Goal: Task Accomplishment & Management: Manage account settings

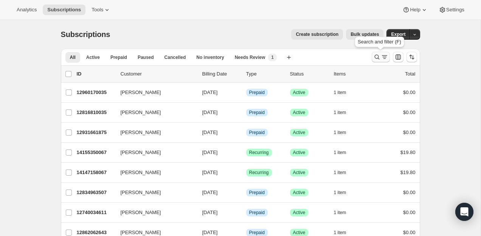
click at [374, 55] on icon "Search and filter results" at bounding box center [377, 57] width 8 height 8
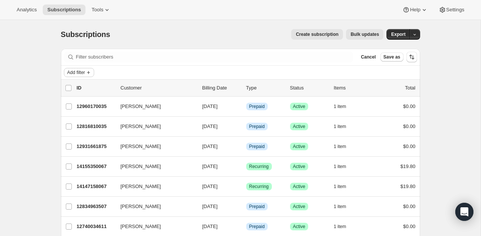
click at [87, 71] on button "Add filter" at bounding box center [79, 72] width 30 height 9
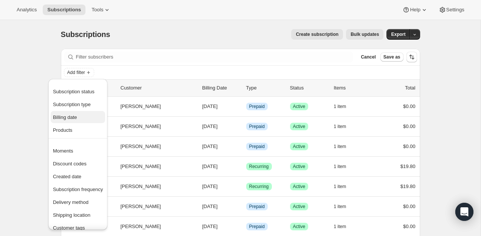
click at [77, 120] on span "Billing date" at bounding box center [65, 117] width 24 height 6
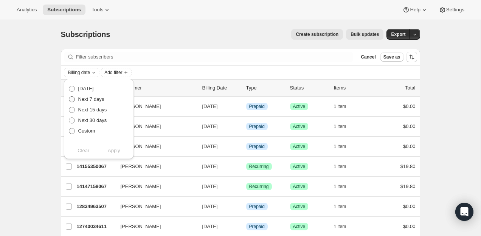
click at [86, 99] on span "Next 7 days" at bounding box center [91, 99] width 26 height 6
click at [69, 97] on input "Next 7 days" at bounding box center [69, 96] width 0 height 0
radio input "true"
click at [112, 150] on span "Apply" at bounding box center [114, 151] width 12 height 8
click at [221, 40] on div "Subscriptions. This page is ready Subscriptions Create subscription Bulk update…" at bounding box center [240, 34] width 359 height 29
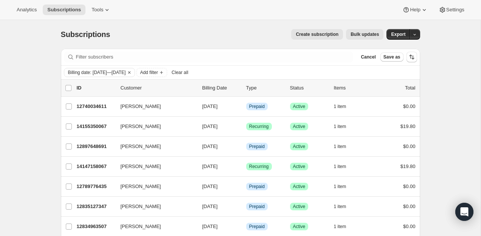
click at [360, 32] on span "Bulk updates" at bounding box center [364, 34] width 28 height 6
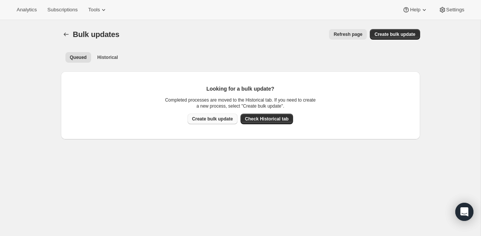
click at [227, 118] on span "Create bulk update" at bounding box center [212, 119] width 41 height 6
select select "10"
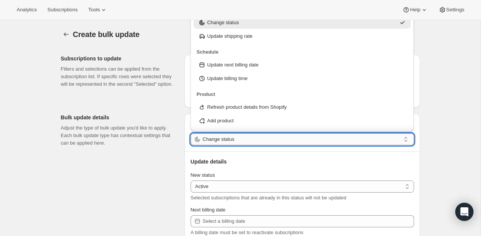
click at [229, 141] on input "Change status" at bounding box center [302, 139] width 198 height 12
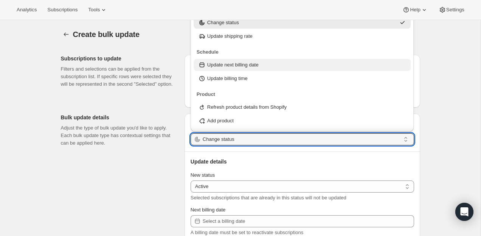
click at [243, 66] on p "Update next billing date" at bounding box center [232, 65] width 51 height 8
type input "Update next billing date"
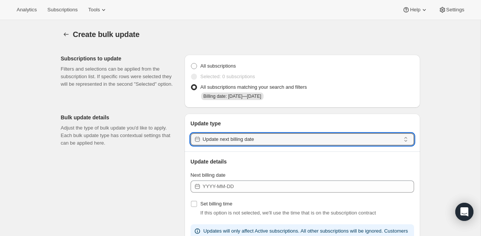
scroll to position [80, 0]
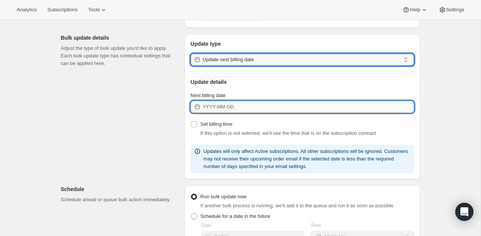
click at [241, 105] on input "Next billing date" at bounding box center [308, 107] width 211 height 12
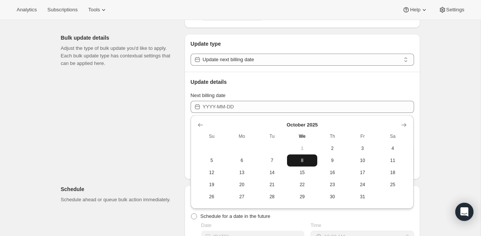
click at [301, 164] on button "8" at bounding box center [302, 161] width 30 height 12
type input "2025-10-08"
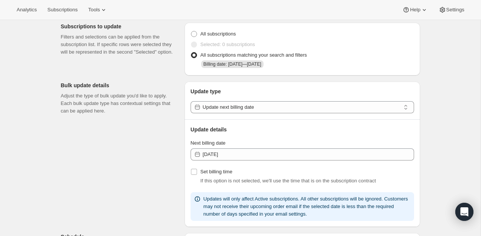
scroll to position [257, 0]
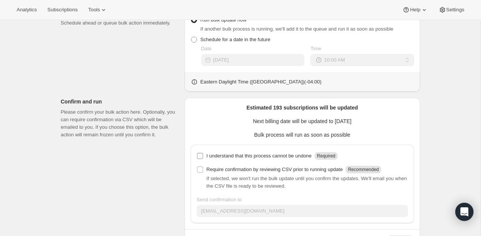
click at [261, 155] on p "I understand that this process cannot be undone" at bounding box center [258, 156] width 105 height 8
click at [203, 155] on input "I understand that this process cannot be undone Required" at bounding box center [200, 156] width 6 height 6
checkbox input "true"
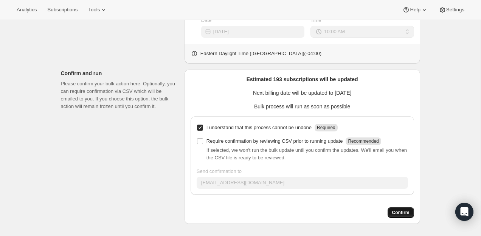
click at [403, 210] on span "Confirm" at bounding box center [400, 213] width 17 height 6
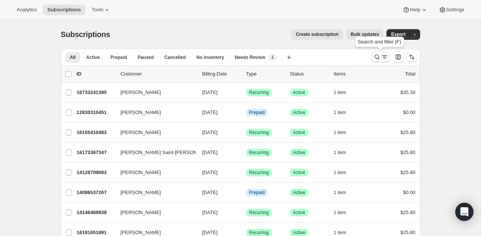
click at [382, 52] on button "Search and filter results" at bounding box center [380, 57] width 18 height 11
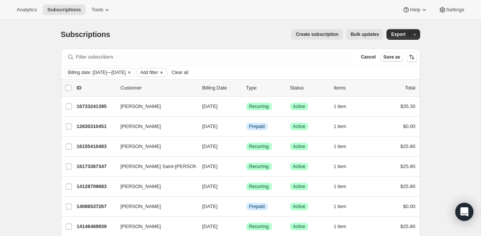
click at [158, 72] on span "Add filter" at bounding box center [149, 73] width 18 height 6
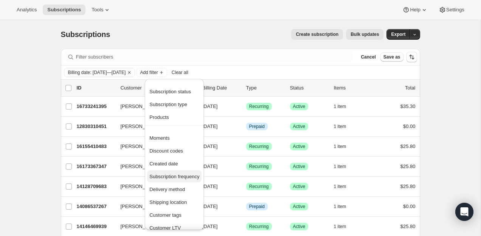
scroll to position [40, 0]
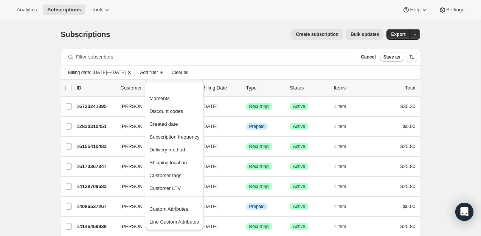
click at [126, 72] on span "Billing date: [DATE]—[DATE]" at bounding box center [97, 73] width 58 height 6
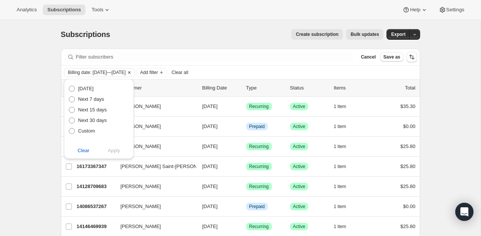
click at [132, 72] on icon "Clear" at bounding box center [129, 73] width 6 height 6
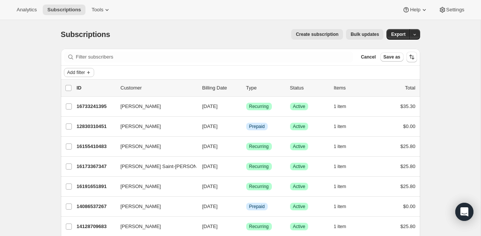
click at [76, 71] on span "Add filter" at bounding box center [76, 73] width 18 height 6
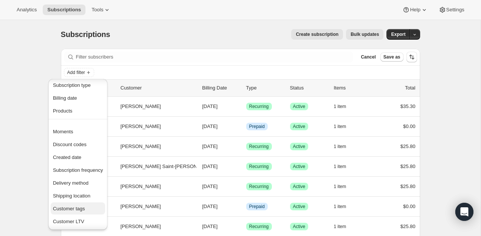
scroll to position [0, 0]
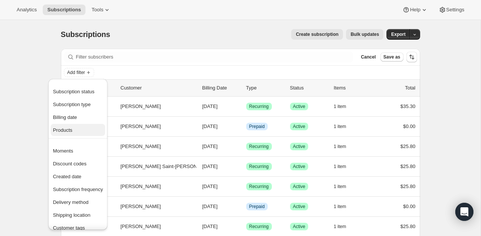
click at [80, 132] on span "Products" at bounding box center [78, 131] width 50 height 8
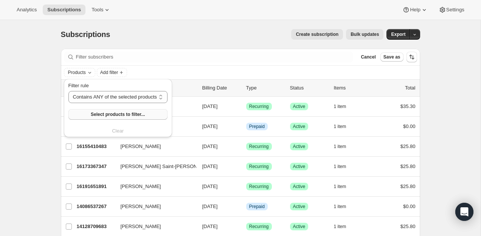
click at [106, 116] on span "Select products to filter..." at bounding box center [118, 114] width 54 height 6
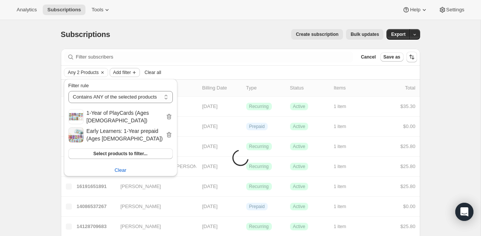
click at [131, 72] on span "Add filter" at bounding box center [122, 73] width 18 height 6
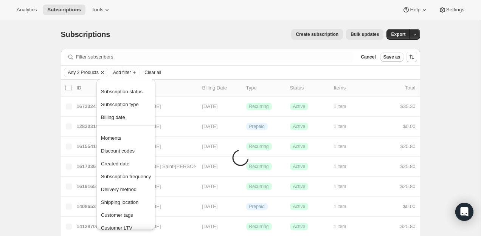
scroll to position [30, 0]
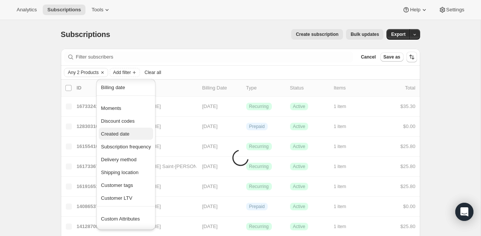
click at [125, 135] on span "Created date" at bounding box center [115, 134] width 28 height 6
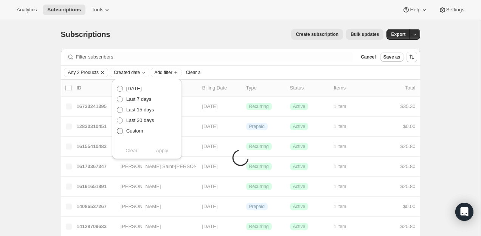
click at [133, 130] on span "Custom" at bounding box center [134, 131] width 17 height 6
click at [117, 128] on input "Custom" at bounding box center [117, 128] width 0 height 0
radio input "true"
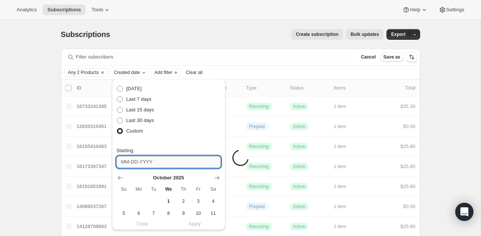
click at [142, 160] on input "Starting" at bounding box center [168, 162] width 104 height 12
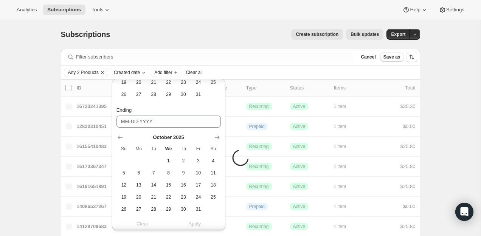
scroll to position [163, 0]
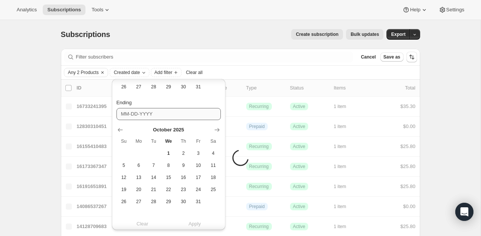
type input "[DATE]"
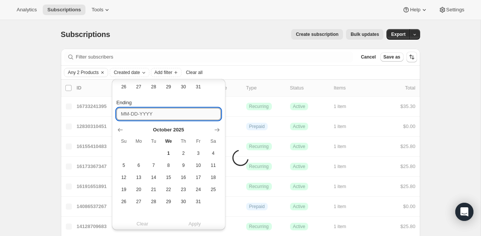
click at [140, 116] on input "Ending" at bounding box center [168, 114] width 104 height 12
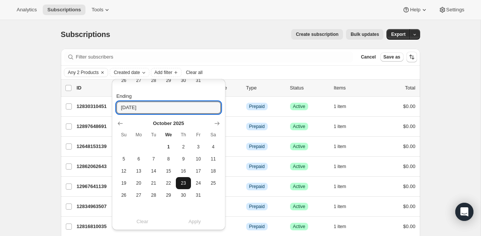
scroll to position [169, 0]
click at [180, 108] on input "[DATE]" at bounding box center [168, 108] width 104 height 12
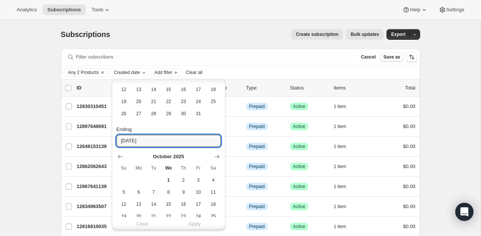
scroll to position [169, 0]
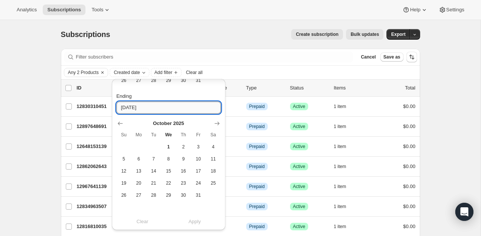
click at [139, 108] on input "[DATE]" at bounding box center [168, 108] width 104 height 12
drag, startPoint x: 136, startPoint y: 108, endPoint x: 113, endPoint y: 108, distance: 23.0
click at [113, 108] on div "Next billing date [DATE] Last 7 days Last 15 days Last 30 days Custom Starting …" at bounding box center [168, 70] width 113 height 320
click at [142, 113] on input "02-01" at bounding box center [168, 108] width 104 height 12
paste input "2025-"
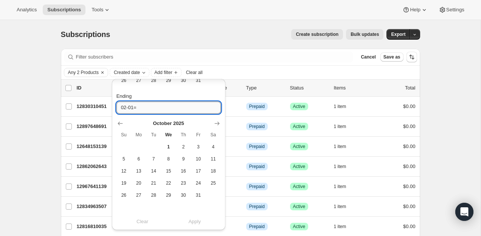
paste input "2025-"
click at [169, 112] on input "[DATE]" at bounding box center [168, 108] width 104 height 12
type input "[DATE]"
click at [163, 108] on input "[DATE]" at bounding box center [168, 108] width 104 height 12
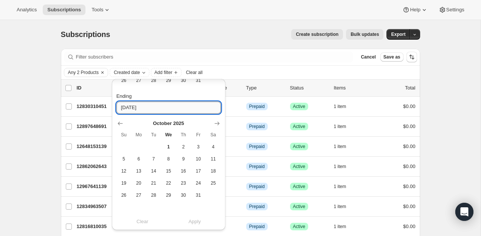
click at [163, 108] on input "[DATE]" at bounding box center [168, 108] width 104 height 12
paste input "[DATE]"
type input "0"
type input "[DATE]"
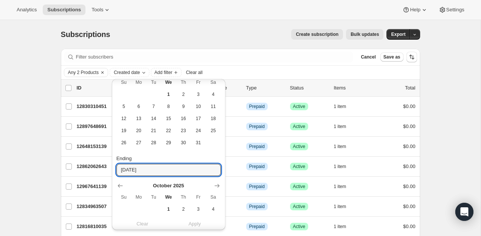
scroll to position [72, 0]
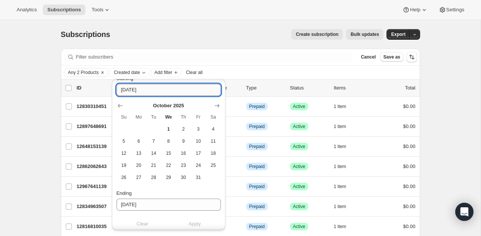
click at [159, 93] on input "[DATE]" at bounding box center [168, 90] width 104 height 12
type input "[DATE]"
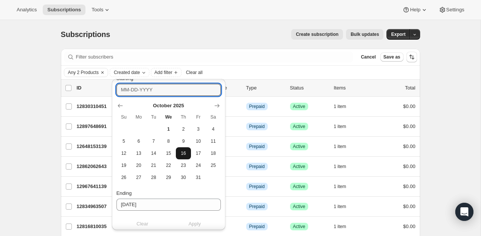
type input "[DATE]"
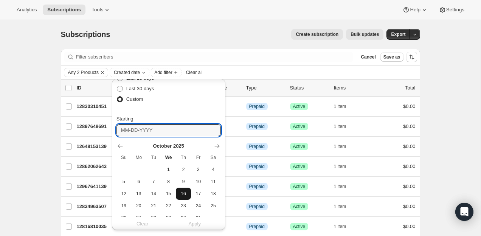
type input "[DATE]"
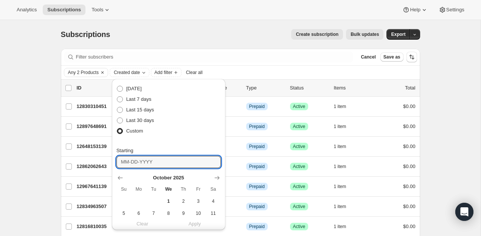
type input "[DATE]"
click at [157, 161] on input "Starting" at bounding box center [168, 162] width 104 height 12
type input "[DATE]"
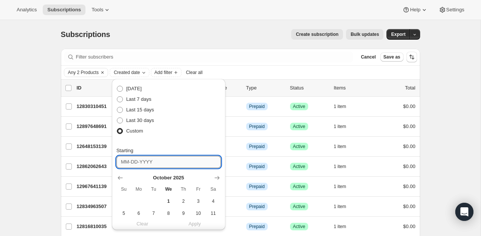
type input "[DATE]"
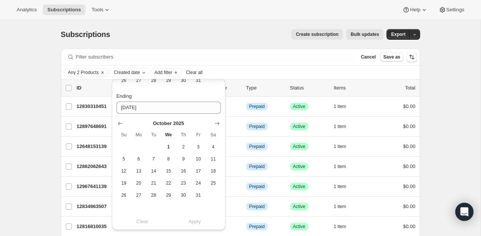
type input "[DATE]"
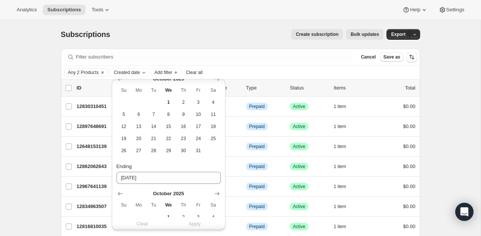
type input "[DATE]"
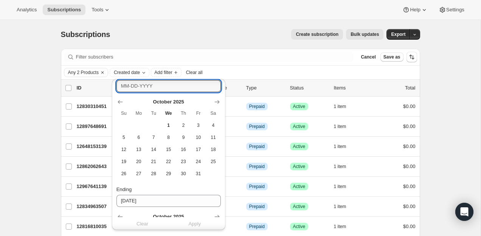
type input "[DATE]"
click at [149, 88] on input "Starting" at bounding box center [168, 86] width 104 height 12
type input "[DATE]"
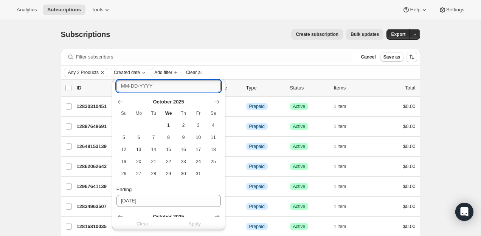
type input "[DATE]"
type input "[PHONE_NUMBER]"
type input "[DATE]"
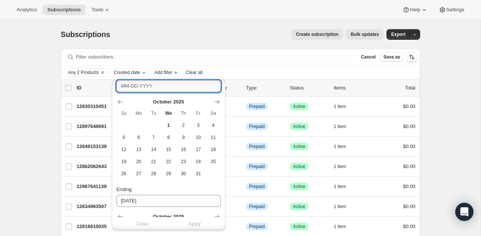
type input "[DATE]"
click at [149, 88] on input "Starting" at bounding box center [168, 86] width 104 height 12
type input "[DATE]"
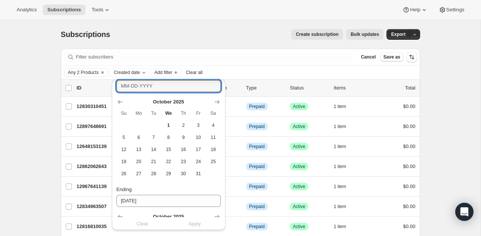
scroll to position [169, 0]
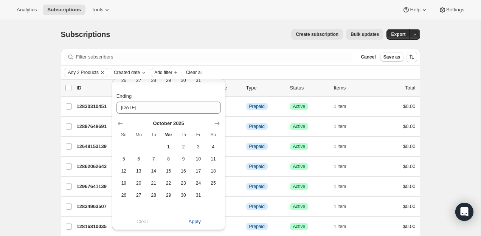
type input "[DATE]"
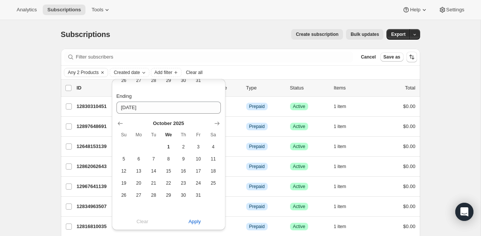
type input "[DATE]"
click at [195, 221] on div "Clear Apply" at bounding box center [168, 222] width 104 height 8
type input "[DATE]"
click at [195, 222] on div "Clear Apply" at bounding box center [168, 222] width 104 height 8
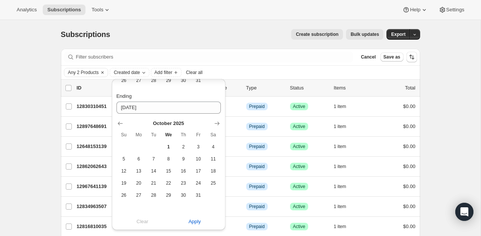
click at [195, 222] on div "Clear Apply" at bounding box center [168, 222] width 104 height 8
type input "[DATE]"
click at [195, 222] on div "Clear Apply" at bounding box center [168, 222] width 104 height 8
type input "[DATE]"
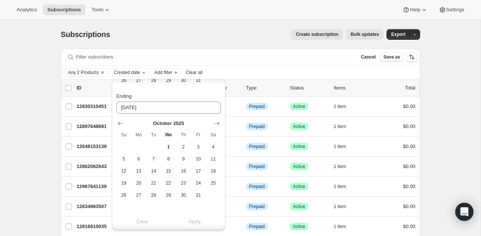
scroll to position [0, 0]
type input "[DATE]"
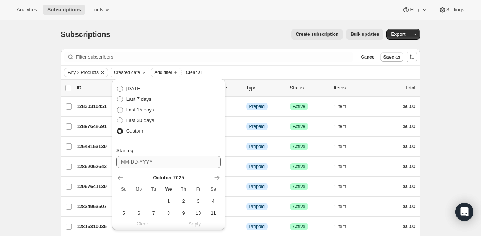
type input "[DATE]"
click at [175, 205] on button "1" at bounding box center [168, 201] width 15 height 12
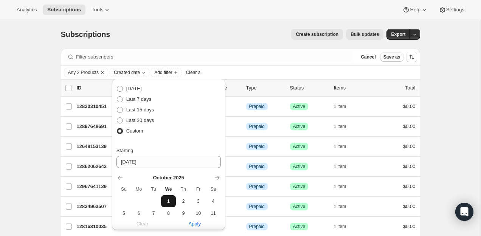
type input "[DATE]"
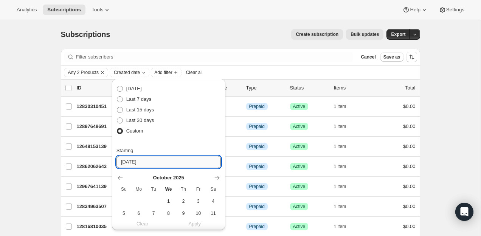
click at [153, 157] on input "[DATE]" at bounding box center [168, 162] width 104 height 12
type input "[DATE]"
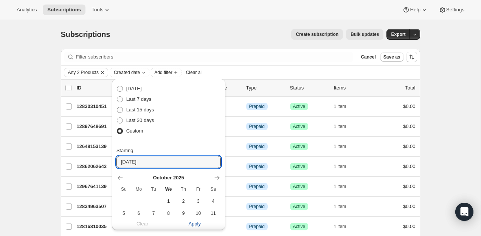
type input "[DATE]"
click at [147, 218] on div "Clear Apply" at bounding box center [168, 223] width 104 height 13
type input "[DATE]"
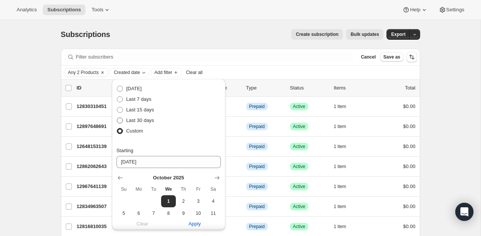
click at [136, 118] on span "Last 30 days" at bounding box center [140, 121] width 28 height 6
click at [117, 118] on input "Last 30 days" at bounding box center [117, 118] width 0 height 0
radio input "true"
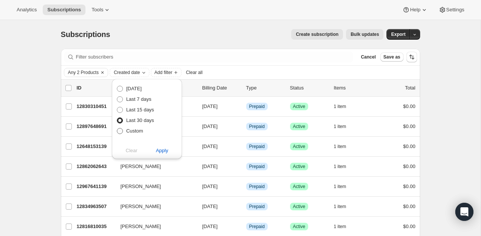
click at [132, 131] on span "Custom" at bounding box center [134, 131] width 17 height 6
click at [117, 128] on input "Custom" at bounding box center [117, 128] width 0 height 0
radio input "true"
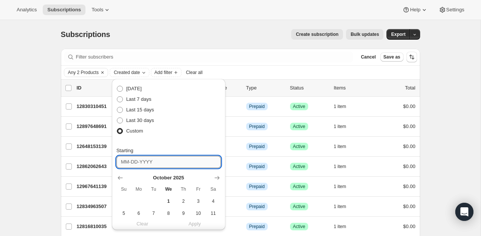
click at [147, 168] on input "Starting" at bounding box center [168, 162] width 104 height 12
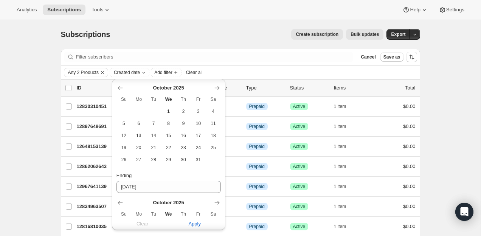
scroll to position [91, 0]
type input "[DATE]"
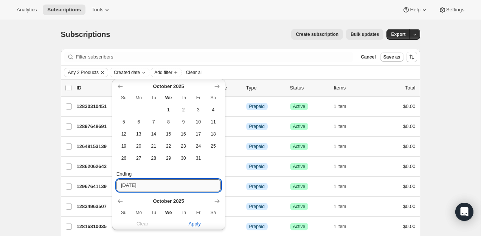
click at [153, 187] on input "[DATE]" at bounding box center [168, 185] width 104 height 12
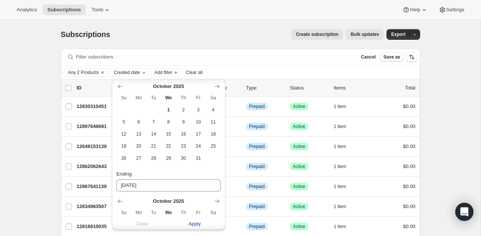
click at [201, 223] on button "Apply" at bounding box center [194, 224] width 61 height 12
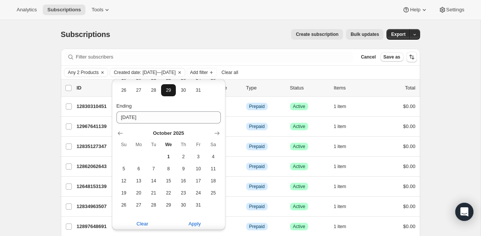
scroll to position [160, 0]
click at [193, 226] on span "Apply" at bounding box center [194, 224] width 12 height 8
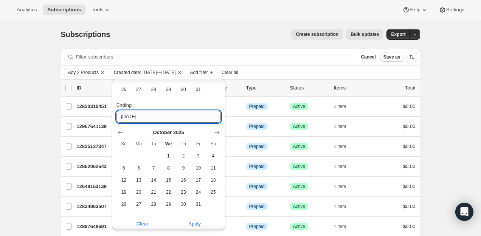
click at [134, 119] on input "[DATE]" at bounding box center [168, 117] width 104 height 12
type input "[DATE]"
click at [193, 224] on span "Apply" at bounding box center [194, 224] width 12 height 8
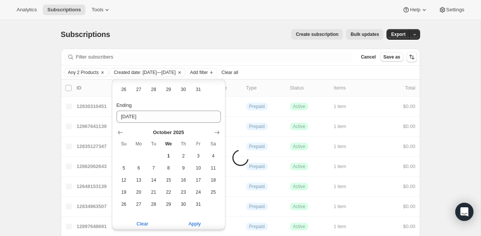
click at [198, 13] on div "Analytics Subscriptions Tools Help Settings" at bounding box center [240, 10] width 481 height 20
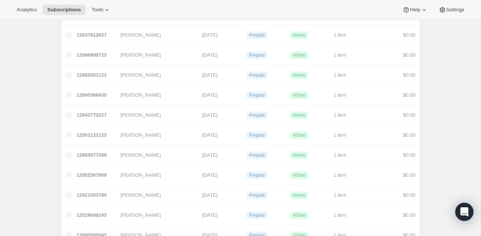
scroll to position [904, 0]
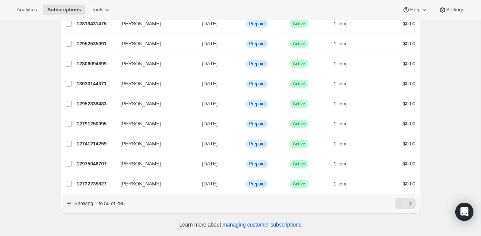
click at [122, 203] on p "Showing 1 to 50 of 286" at bounding box center [99, 204] width 50 height 8
copy p "286"
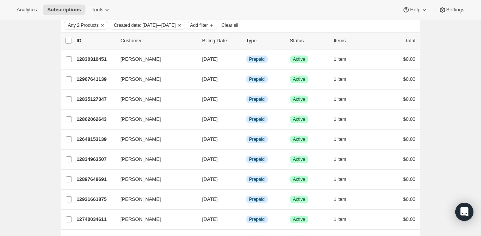
scroll to position [0, 0]
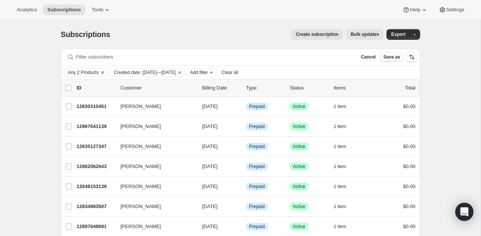
click at [90, 73] on span "Any 2 Products" at bounding box center [83, 73] width 31 height 6
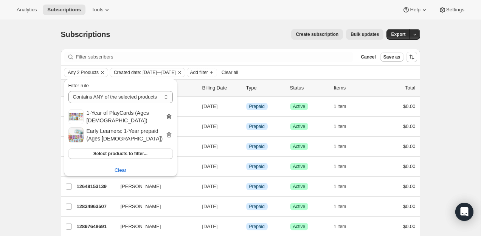
click at [168, 117] on icon "button" at bounding box center [168, 117] width 1 height 2
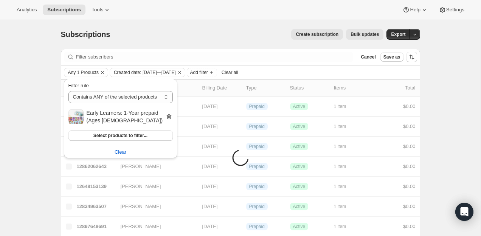
click at [167, 120] on icon "button" at bounding box center [169, 117] width 8 height 8
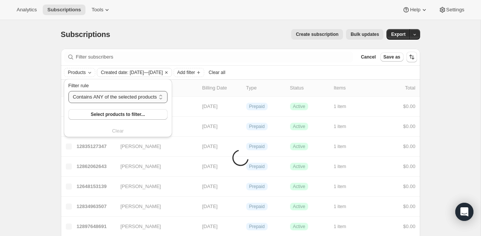
click at [138, 101] on select "Contains ANY of the selected products Contains ALL of the selected products Con…" at bounding box center [117, 97] width 99 height 12
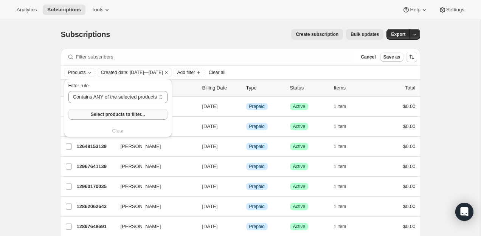
click at [126, 113] on span "Select products to filter..." at bounding box center [118, 114] width 54 height 6
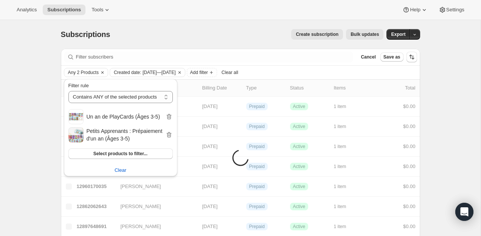
click at [176, 28] on div "Subscriptions. This page is ready Subscriptions Create subscription Bulk update…" at bounding box center [240, 34] width 359 height 29
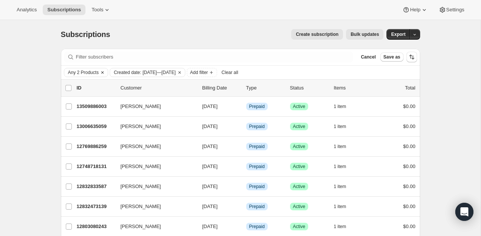
click at [92, 70] on span "Any 2 Products" at bounding box center [83, 73] width 31 height 6
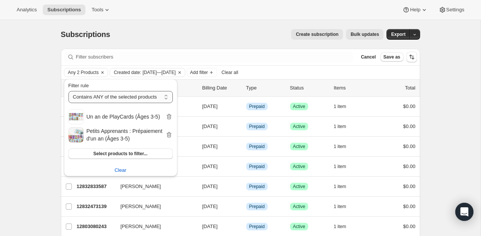
click at [108, 95] on select "Contains ANY of the selected products Contains ALL of the selected products Con…" at bounding box center [120, 97] width 104 height 12
click at [102, 155] on span "Select products to filter..." at bounding box center [120, 154] width 54 height 6
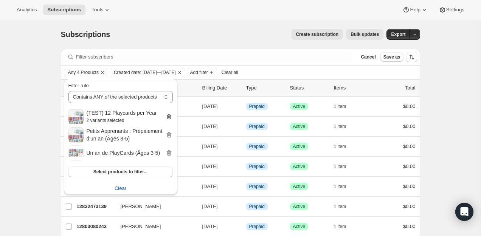
click at [167, 114] on icon "button" at bounding box center [169, 117] width 8 height 8
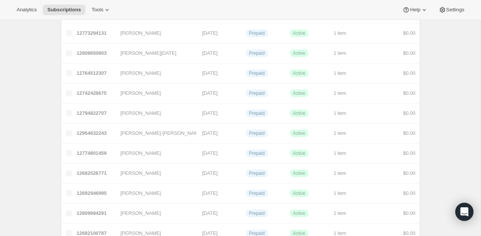
scroll to position [904, 0]
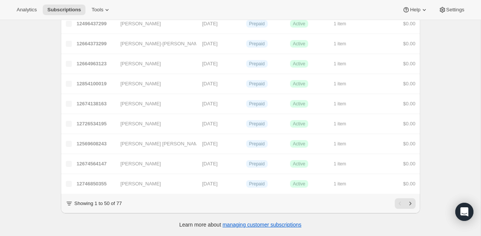
click at [121, 203] on p "Showing 1 to 50 of 77" at bounding box center [98, 204] width 48 height 8
copy p "77"
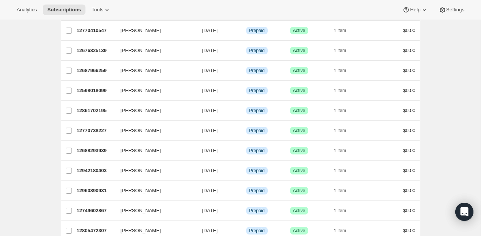
scroll to position [0, 0]
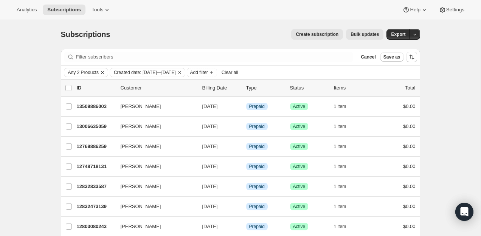
click at [90, 73] on span "Any 2 Products" at bounding box center [83, 73] width 31 height 6
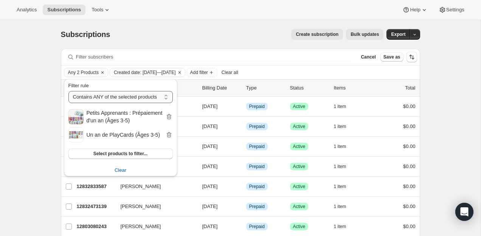
click at [152, 97] on select "Contains ANY of the selected products Contains ALL of the selected products Con…" at bounding box center [120, 97] width 104 height 12
click at [122, 170] on span "Clear" at bounding box center [120, 171] width 12 height 8
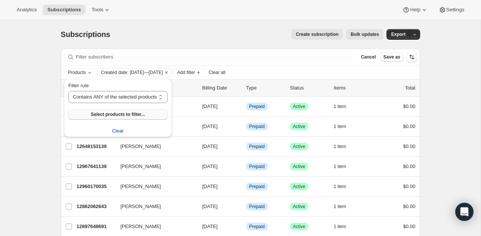
click at [99, 117] on span "Select products to filter..." at bounding box center [118, 114] width 54 height 6
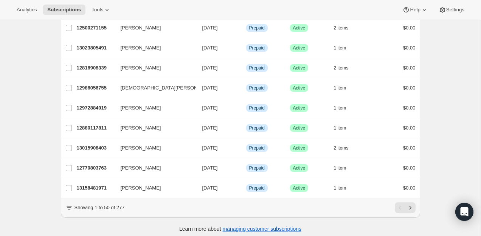
scroll to position [904, 0]
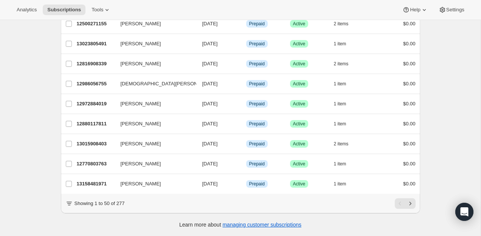
click at [122, 201] on p "Showing 1 to 50 of 277" at bounding box center [99, 204] width 50 height 8
copy p "277"
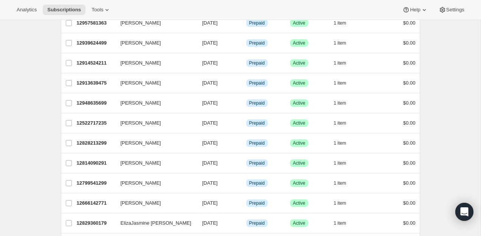
scroll to position [0, 0]
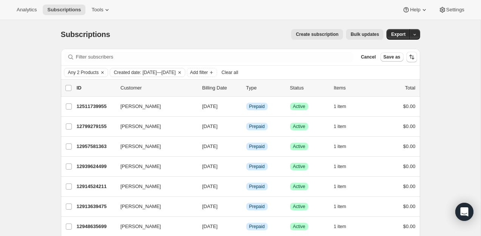
click at [85, 65] on div "Filter subscribers Cancel Save as" at bounding box center [240, 57] width 359 height 17
click at [85, 76] on button "Any 2 Products" at bounding box center [81, 72] width 34 height 8
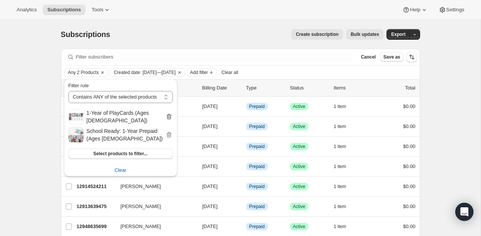
click at [167, 113] on icon "button" at bounding box center [169, 117] width 8 height 8
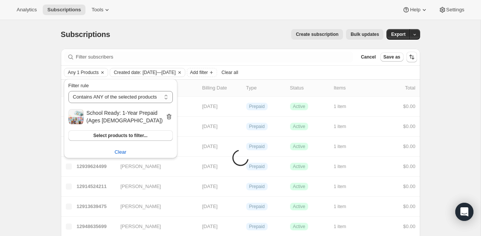
click at [169, 118] on icon "button" at bounding box center [169, 117] width 1 height 2
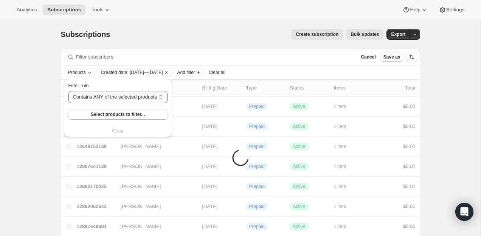
click at [144, 98] on select "Contains ANY of the selected products Contains ALL of the selected products Con…" at bounding box center [117, 97] width 99 height 12
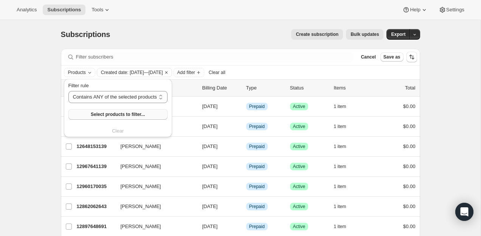
click at [112, 116] on span "Select products to filter..." at bounding box center [118, 114] width 54 height 6
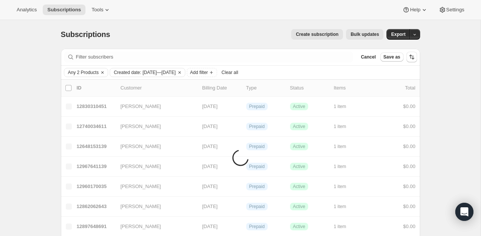
click at [223, 28] on div "Subscriptions. This page is ready Subscriptions Create subscription Bulk update…" at bounding box center [240, 34] width 359 height 29
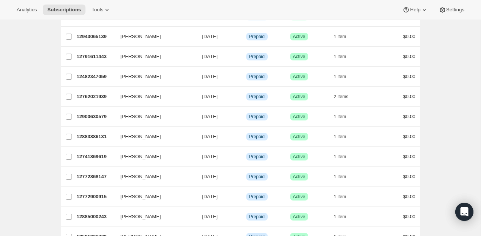
scroll to position [904, 0]
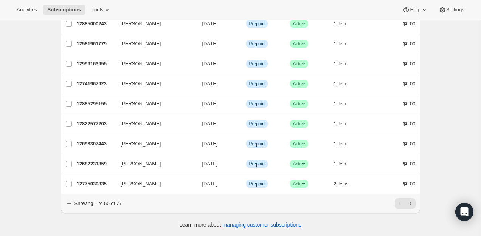
click at [121, 204] on p "Showing 1 to 50 of 77" at bounding box center [98, 204] width 48 height 8
copy p "77"
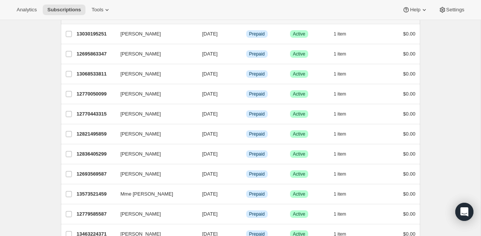
scroll to position [0, 0]
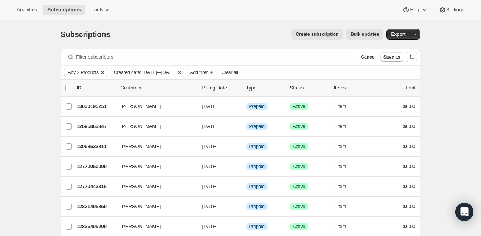
click at [93, 73] on span "Any 2 Products" at bounding box center [83, 73] width 31 height 6
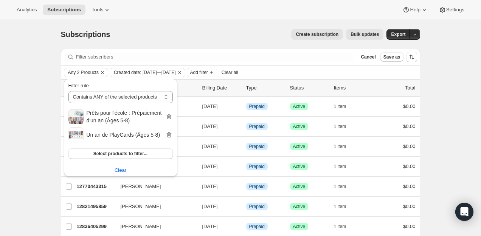
click at [189, 39] on div "Create subscription Bulk updates" at bounding box center [251, 34] width 264 height 11
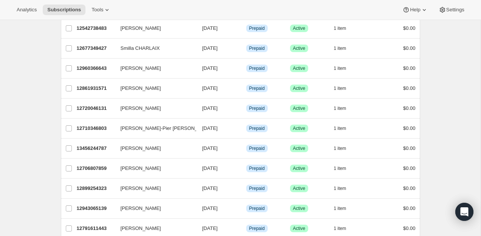
scroll to position [904, 0]
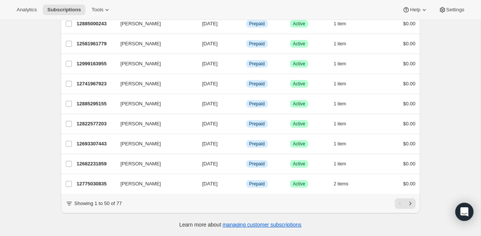
click at [121, 201] on p "Showing 1 to 50 of 77" at bounding box center [98, 204] width 48 height 8
copy p "77"
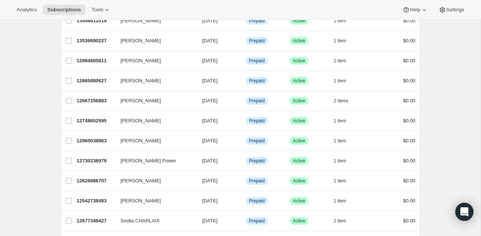
scroll to position [0, 0]
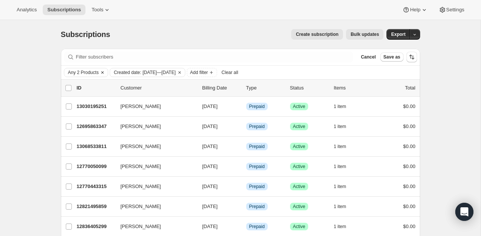
click at [88, 72] on span "Any 2 Products" at bounding box center [83, 73] width 31 height 6
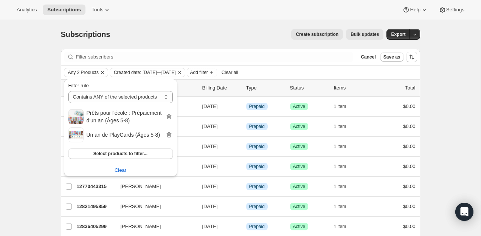
click at [164, 116] on h2 "Prêts pour l'école : Prépaiement d'un an (Âges 5-8)" at bounding box center [126, 116] width 79 height 15
click at [168, 117] on icon "button" at bounding box center [168, 117] width 1 height 2
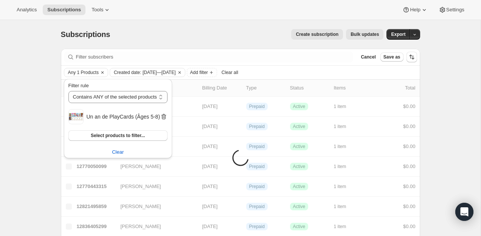
click at [166, 114] on icon "button" at bounding box center [163, 117] width 5 height 6
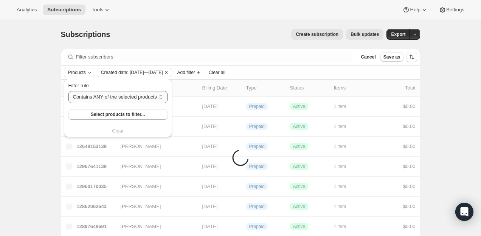
click at [136, 92] on select "Contains ANY of the selected products Contains ALL of the selected products Con…" at bounding box center [117, 97] width 99 height 12
